Goal: Information Seeking & Learning: Understand process/instructions

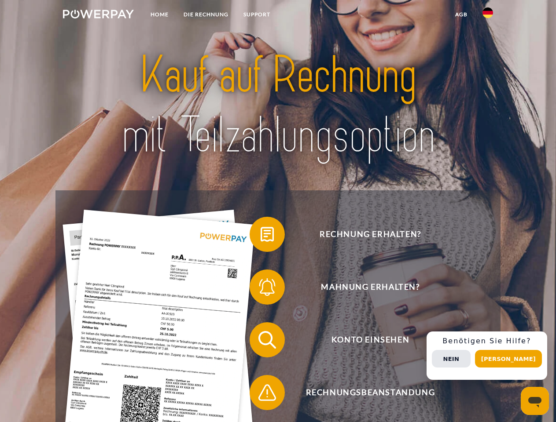
click at [98, 15] on img at bounding box center [98, 14] width 71 height 9
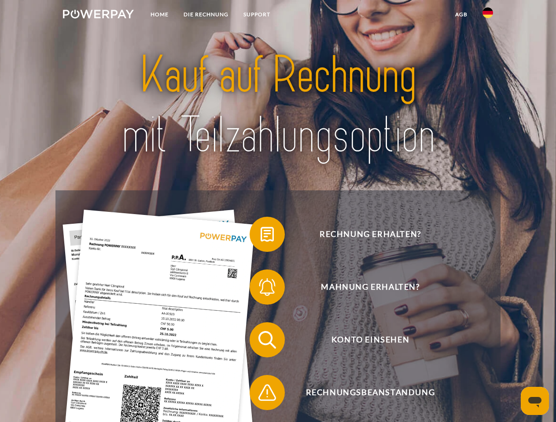
click at [487, 15] on img at bounding box center [487, 12] width 11 height 11
click at [461, 15] on link "agb" at bounding box center [460, 15] width 27 height 16
click at [260, 236] on span at bounding box center [254, 234] width 44 height 44
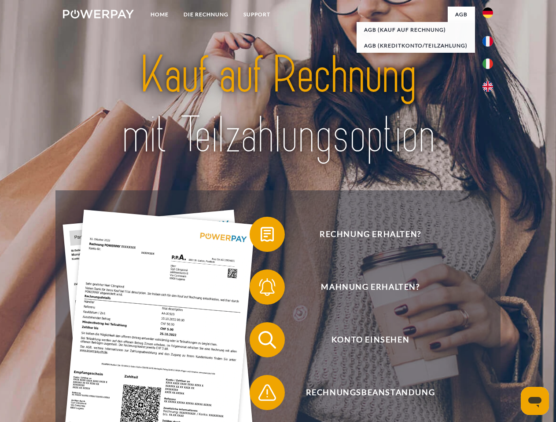
click at [260, 289] on span at bounding box center [254, 287] width 44 height 44
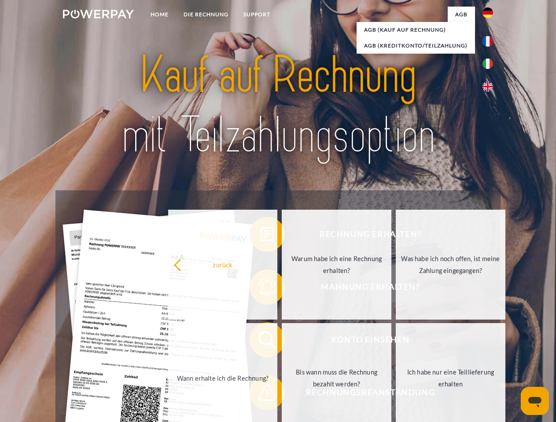
click at [282, 342] on link "Bis wann muss die Rechnung bezahlt werden?" at bounding box center [337, 378] width 110 height 110
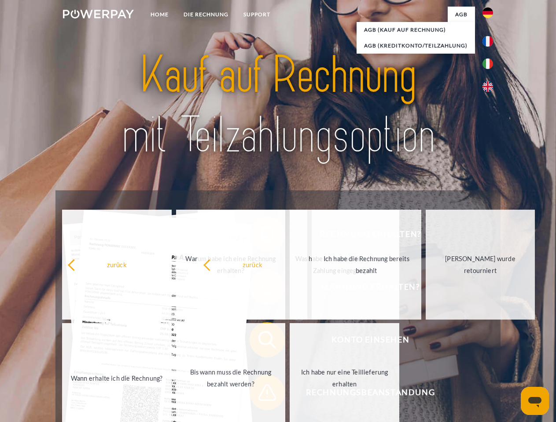
click at [260, 395] on span at bounding box center [254, 393] width 44 height 44
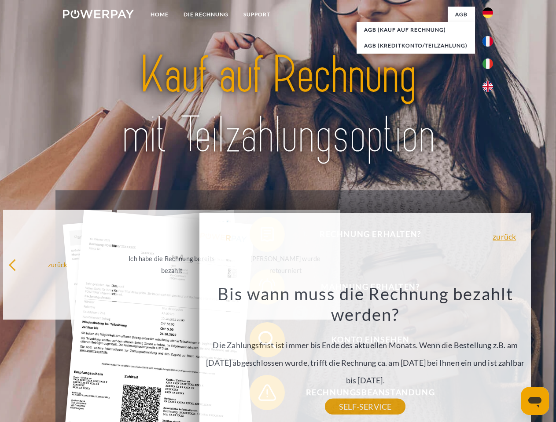
click at [490, 356] on div "Rechnung erhalten? Mahnung erhalten? Konto einsehen" at bounding box center [277, 367] width 444 height 352
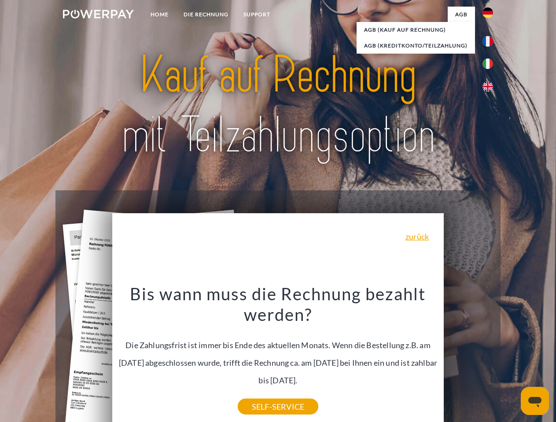
click at [468, 358] on span "Konto einsehen" at bounding box center [370, 339] width 216 height 35
click at [511, 359] on header "Home DIE RECHNUNG SUPPORT" at bounding box center [278, 304] width 556 height 608
